Goal: Find specific page/section: Find specific page/section

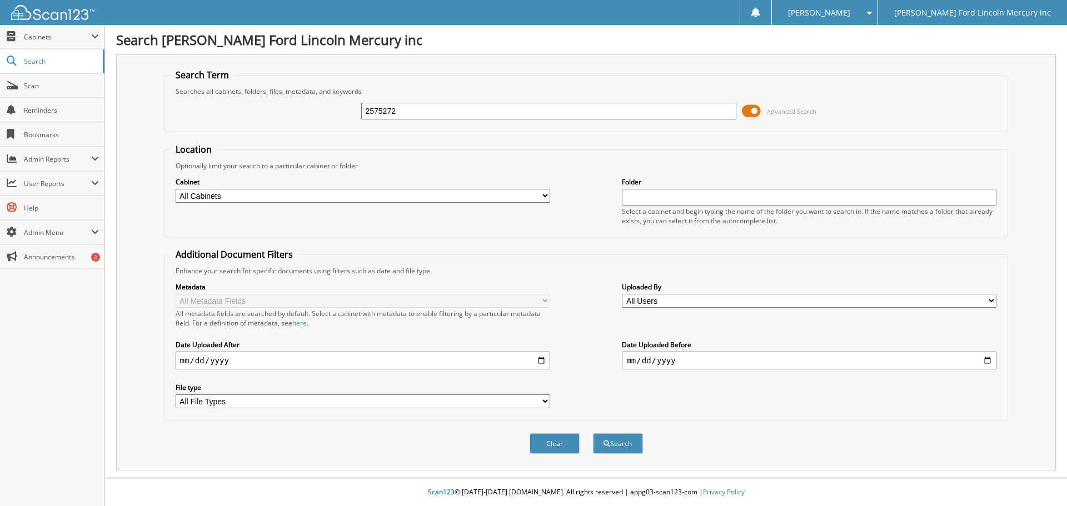
type input "2575272"
click at [593, 434] on button "Search" at bounding box center [618, 444] width 50 height 21
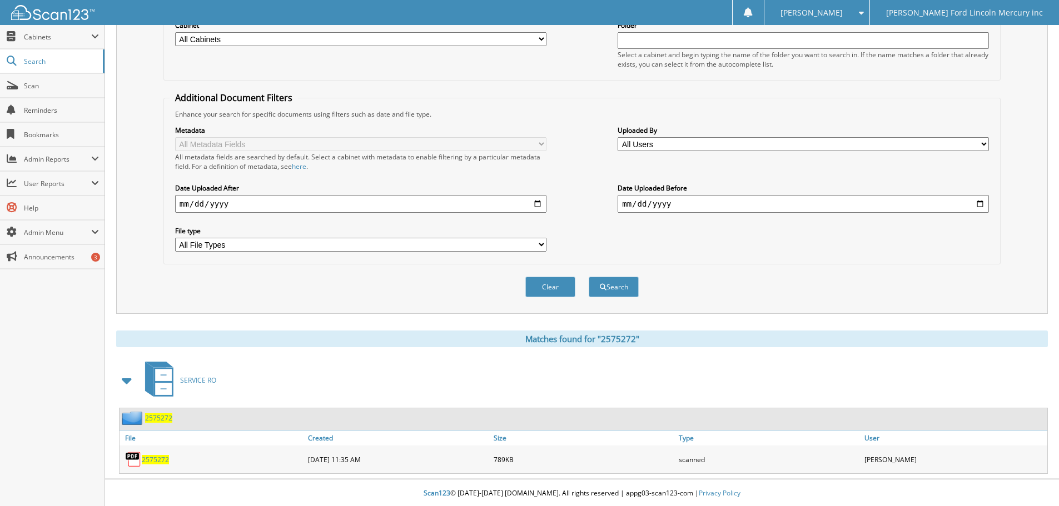
scroll to position [158, 0]
click at [162, 453] on div "2575272" at bounding box center [213, 459] width 186 height 22
click at [161, 455] on span "2575272" at bounding box center [155, 458] width 27 height 9
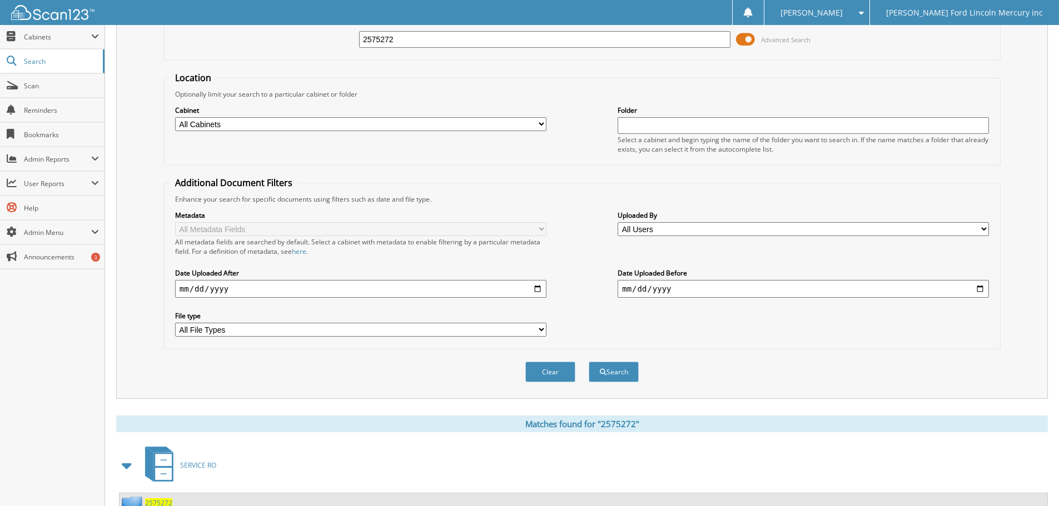
scroll to position [0, 0]
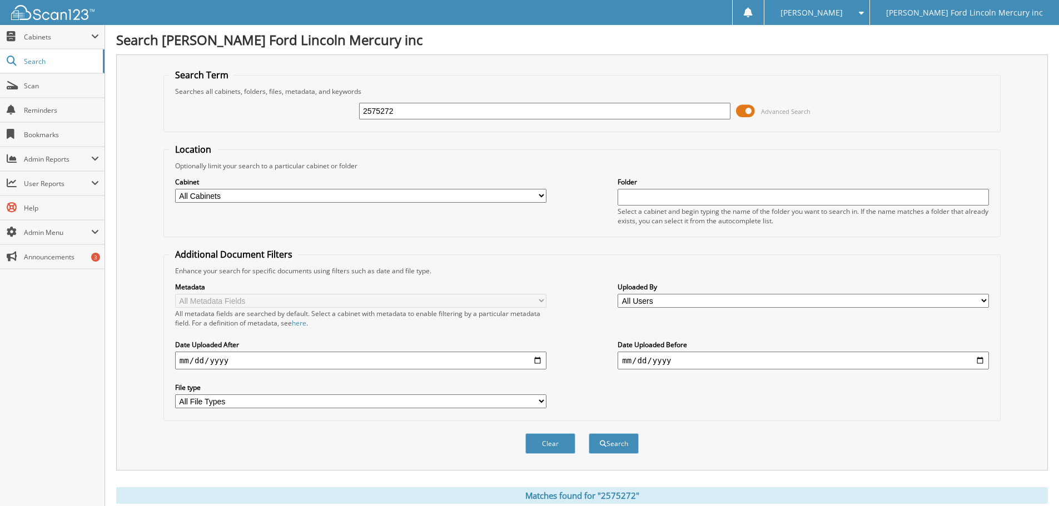
drag, startPoint x: 393, startPoint y: 111, endPoint x: 256, endPoint y: 109, distance: 136.8
click at [270, 109] on div "2575272 Advanced Search" at bounding box center [582, 111] width 825 height 30
type input "2575189"
click at [589, 434] on button "Search" at bounding box center [614, 444] width 50 height 21
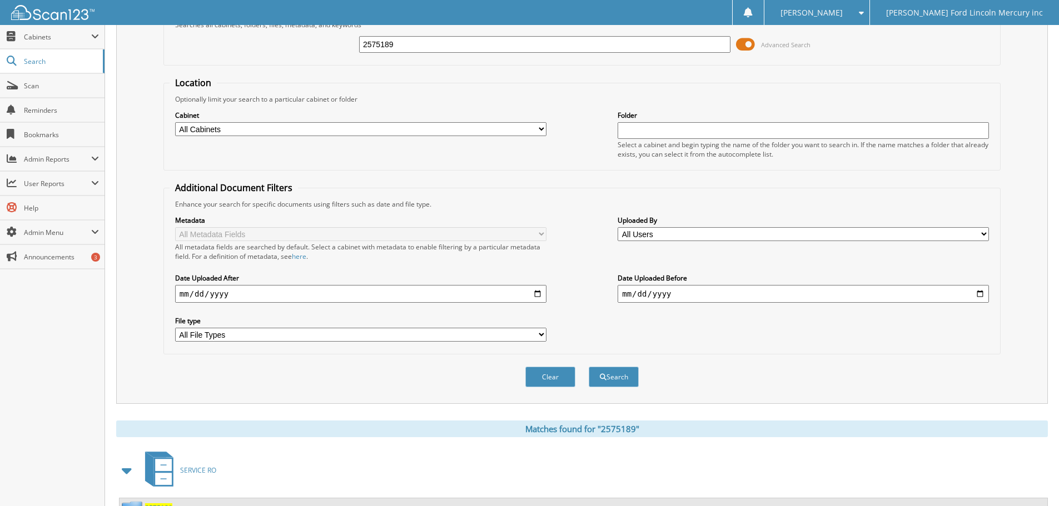
scroll to position [158, 0]
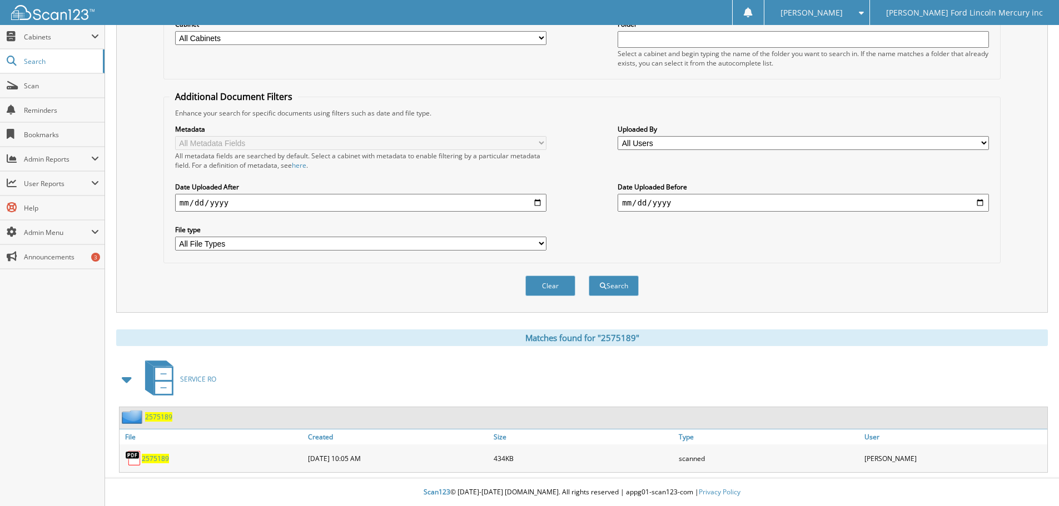
click at [161, 460] on span "2575189" at bounding box center [155, 458] width 27 height 9
click at [37, 86] on span "Scan" at bounding box center [61, 85] width 75 height 9
